Goal: Task Accomplishment & Management: Manage account settings

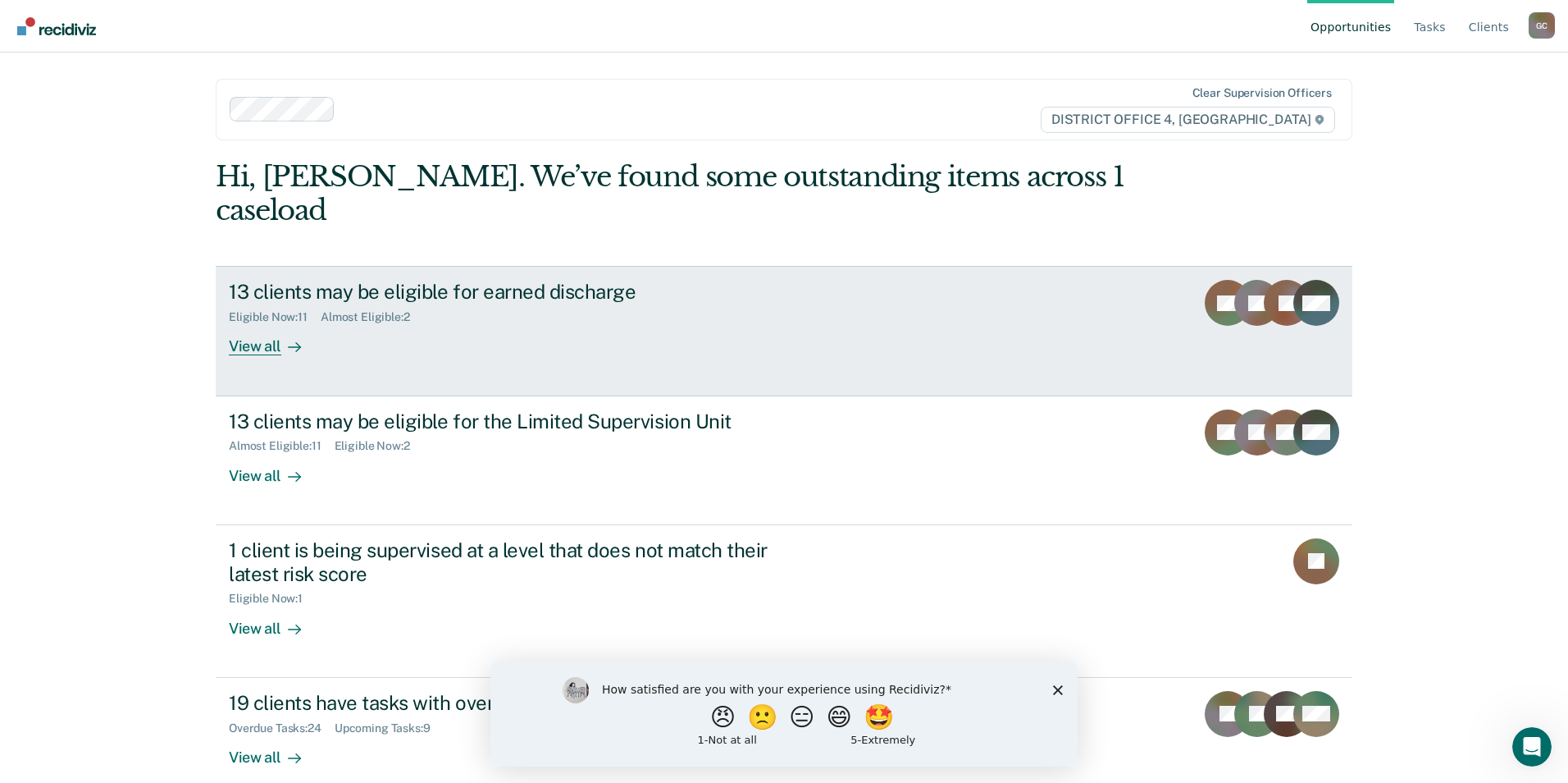
click at [442, 280] on div "13 clients may be eligible for earned discharge" at bounding box center [517, 291] width 576 height 24
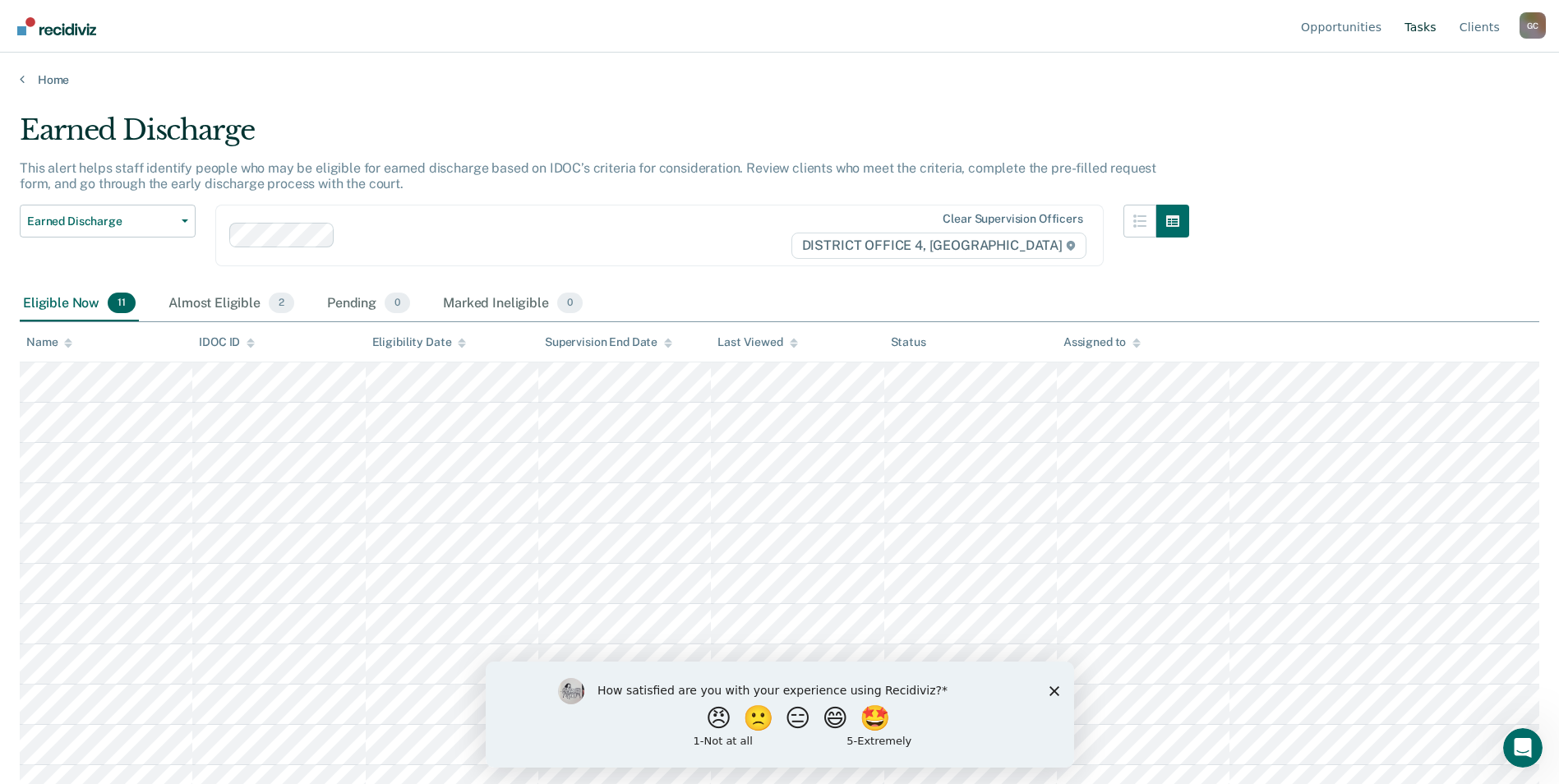
click at [1431, 25] on link "Tasks" at bounding box center [1420, 26] width 39 height 53
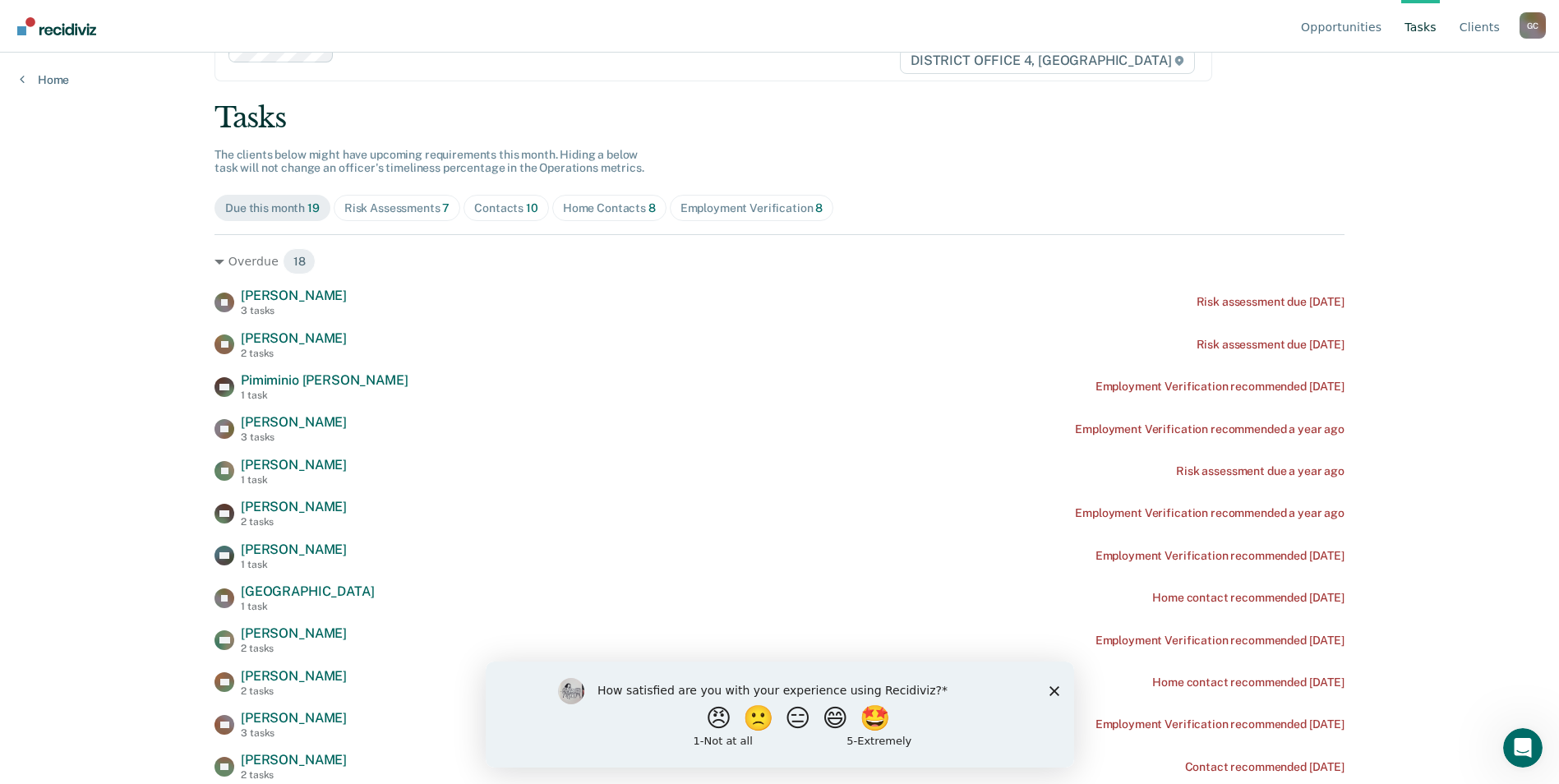
scroll to position [164, 0]
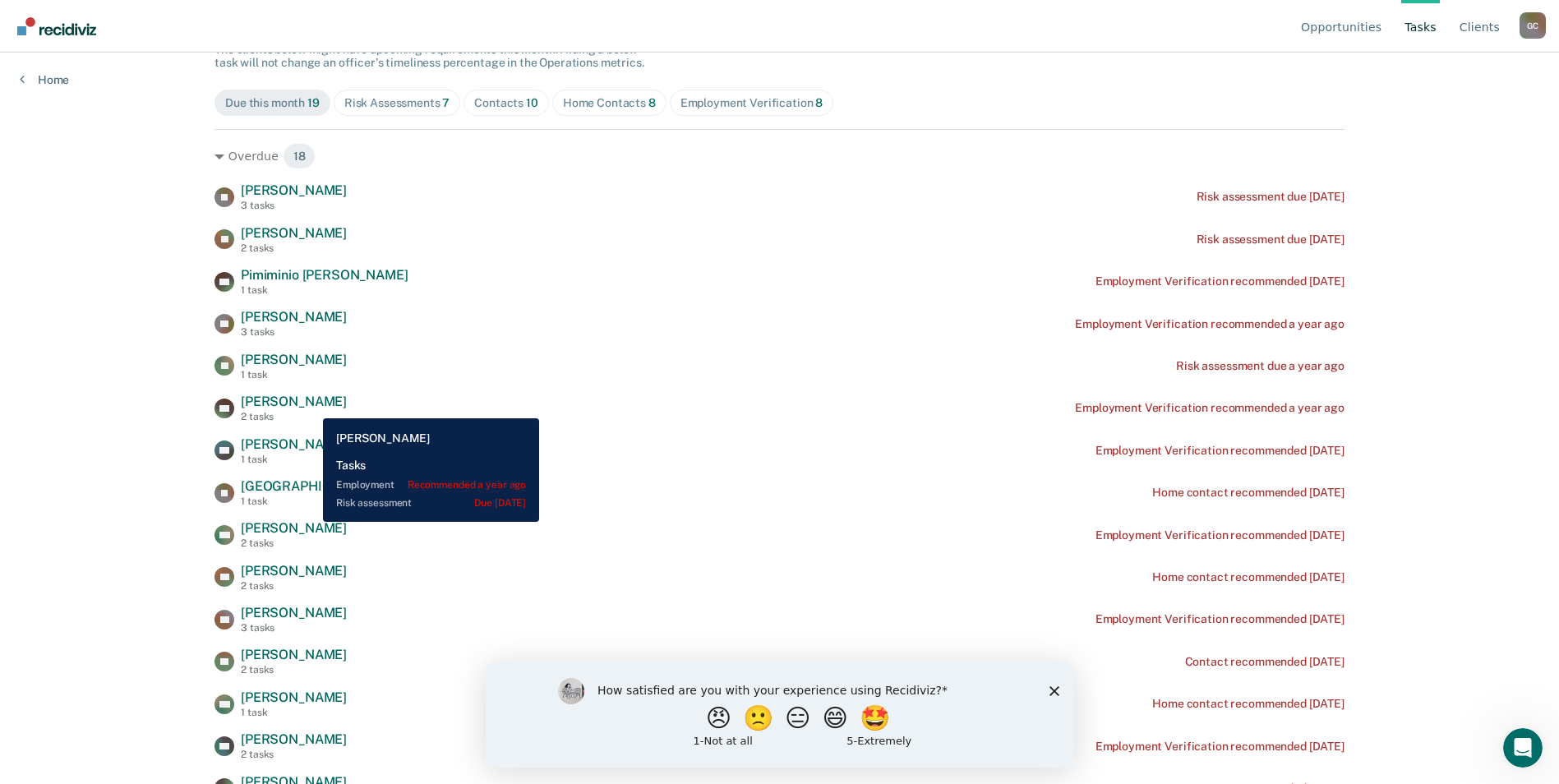
click at [311, 406] on span "[PERSON_NAME]" at bounding box center [294, 401] width 106 height 16
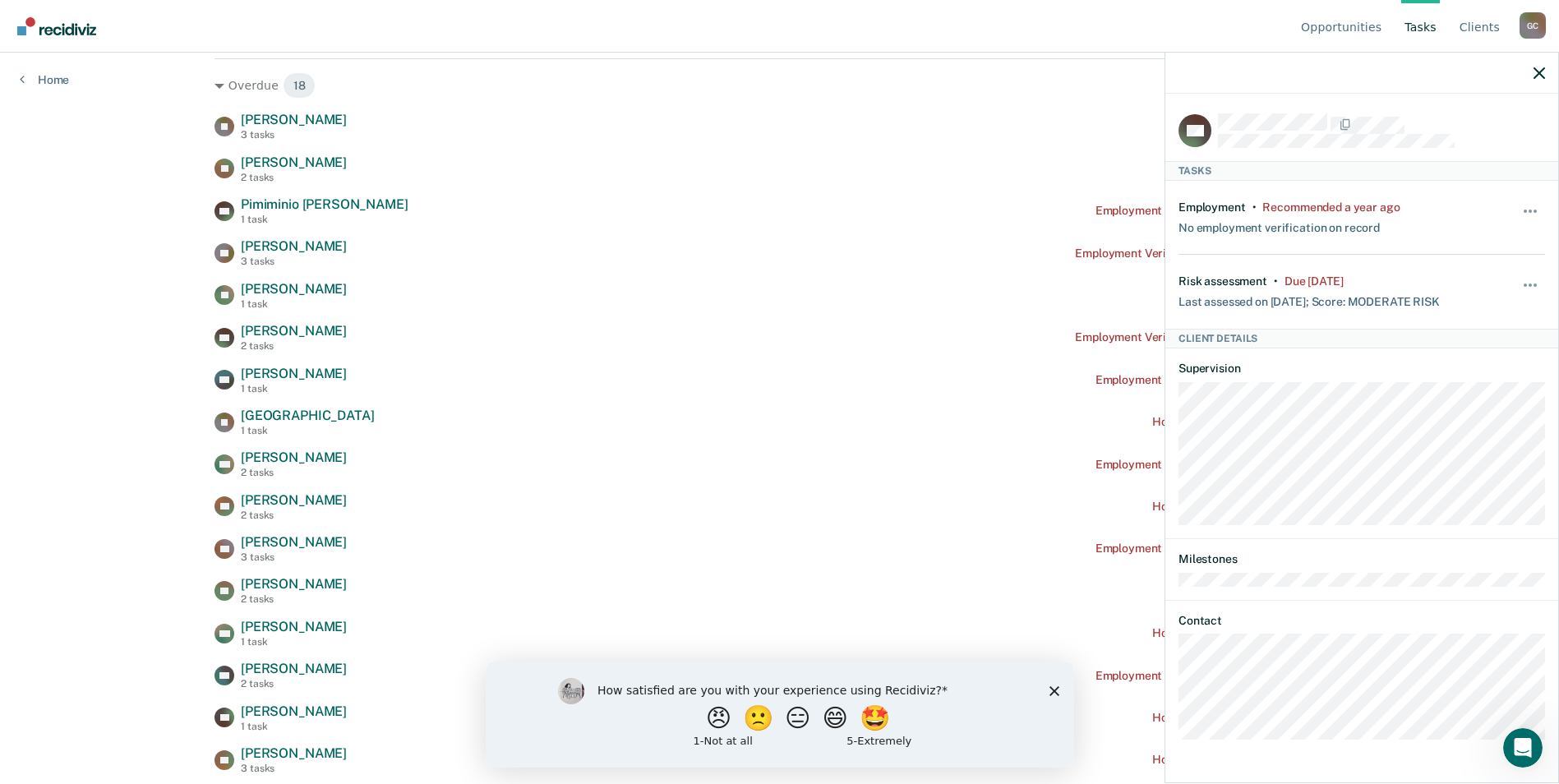
scroll to position [77, 0]
